Goal: Transaction & Acquisition: Purchase product/service

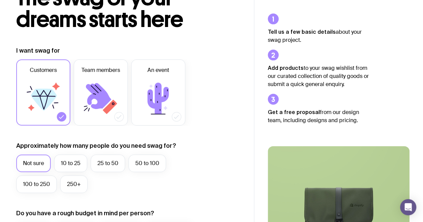
scroll to position [68, 0]
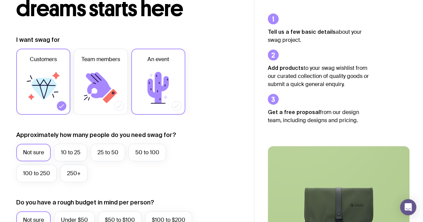
click at [159, 83] on icon at bounding box center [159, 82] width 0 height 1
click at [0, 0] on input "An event" at bounding box center [0, 0] width 0 height 0
click at [37, 171] on label "100 to 250" at bounding box center [36, 174] width 41 height 18
click at [0, 0] on input "100 to 250" at bounding box center [0, 0] width 0 height 0
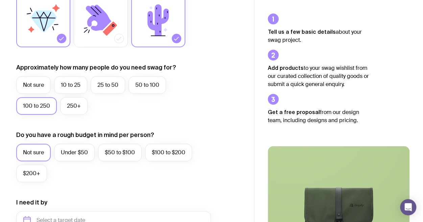
scroll to position [135, 0]
click at [76, 151] on label "Under $50" at bounding box center [74, 153] width 41 height 18
click at [0, 0] on input "Under $50" at bounding box center [0, 0] width 0 height 0
click at [39, 151] on label "Not sure" at bounding box center [33, 153] width 34 height 18
click at [0, 0] on input "Not sure" at bounding box center [0, 0] width 0 height 0
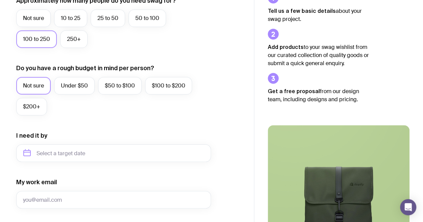
scroll to position [203, 0]
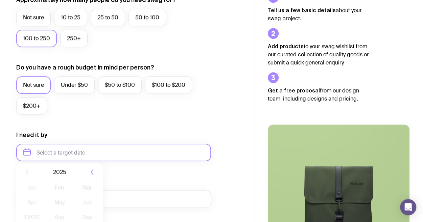
click at [49, 157] on input "text" at bounding box center [113, 153] width 195 height 18
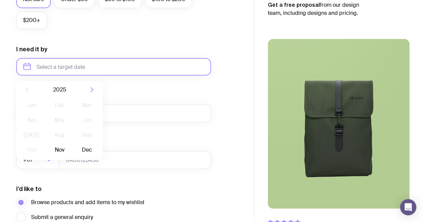
scroll to position [304, 0]
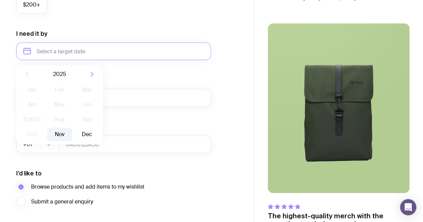
click at [62, 135] on button "Nov" at bounding box center [59, 135] width 25 height 14
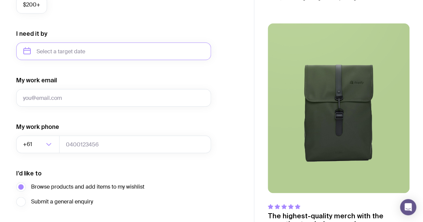
type input "[DATE]"
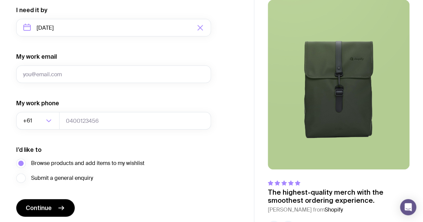
scroll to position [352, 0]
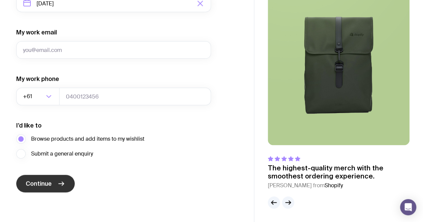
click at [47, 184] on span "Continue" at bounding box center [39, 184] width 26 height 8
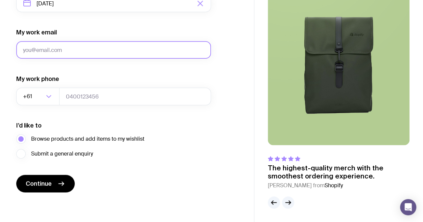
click at [53, 52] on input "My work email" at bounding box center [113, 50] width 195 height 18
type input "[EMAIL_ADDRESS][DOMAIN_NAME]"
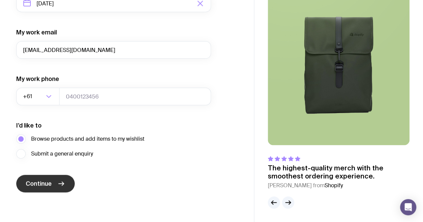
drag, startPoint x: 43, startPoint y: 181, endPoint x: 42, endPoint y: 175, distance: 5.6
click at [43, 177] on button "Continue" at bounding box center [45, 184] width 58 height 18
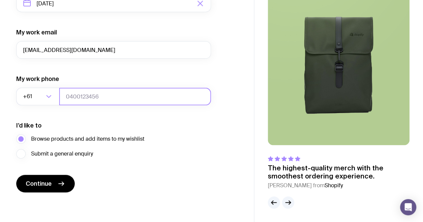
click at [79, 99] on input "tel" at bounding box center [135, 97] width 152 height 18
click at [91, 96] on input "tel" at bounding box center [135, 97] width 152 height 18
drag, startPoint x: 103, startPoint y: 95, endPoint x: 58, endPoint y: 95, distance: 44.6
click at [58, 95] on div "+61 Loading..." at bounding box center [113, 97] width 195 height 18
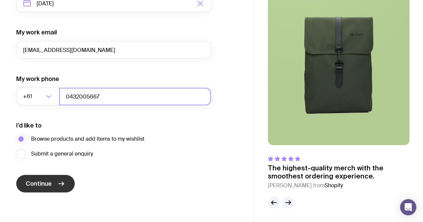
type input "0432005667"
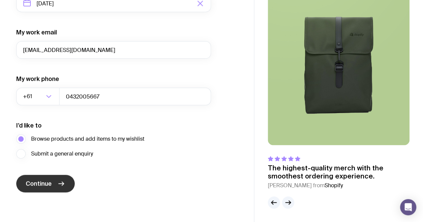
click at [33, 177] on button "Continue" at bounding box center [45, 184] width 58 height 18
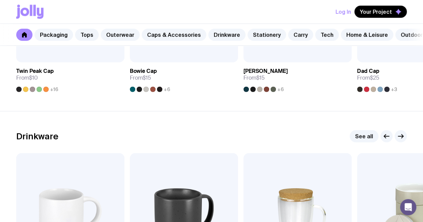
scroll to position [889, 0]
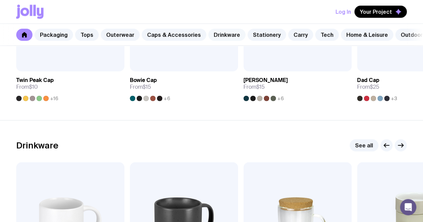
click at [221, 36] on link "Drinkware" at bounding box center [226, 35] width 37 height 12
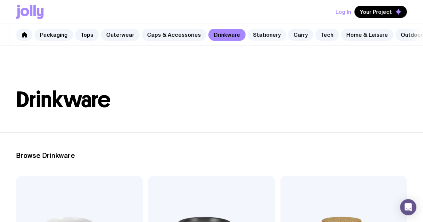
click at [262, 32] on link "Stationery" at bounding box center [266, 35] width 39 height 12
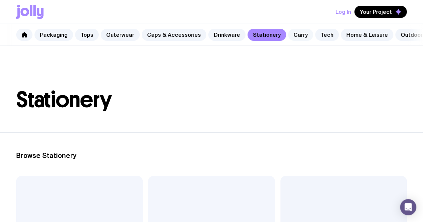
click at [292, 32] on link "Carry" at bounding box center [300, 35] width 25 height 12
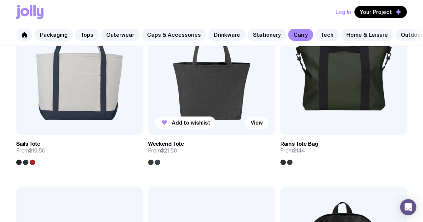
scroll to position [405, 0]
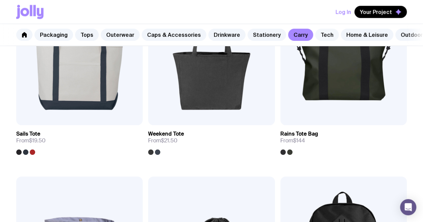
click at [317, 34] on link "Tech" at bounding box center [327, 35] width 24 height 12
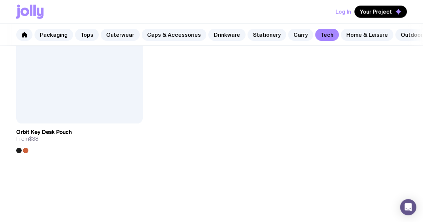
scroll to position [2061, 0]
